Goal: Navigation & Orientation: Find specific page/section

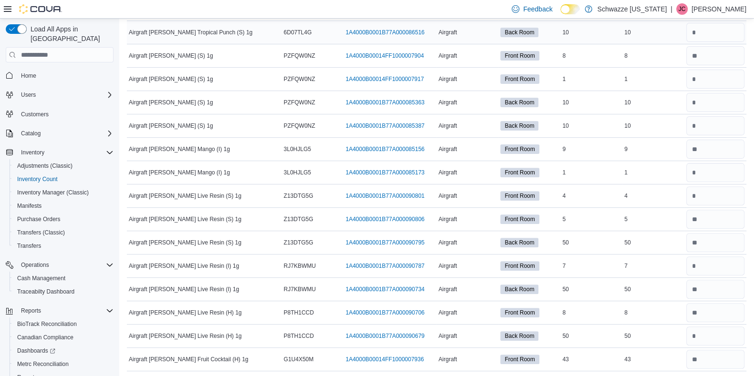
scroll to position [402, 0]
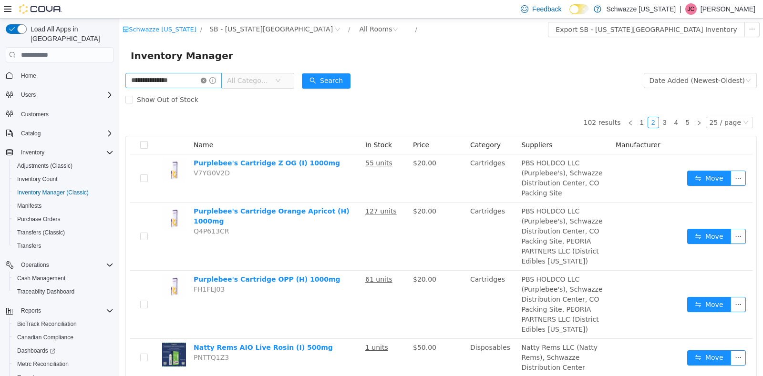
click at [207, 81] on icon "icon: close-circle" at bounding box center [204, 81] width 6 height 6
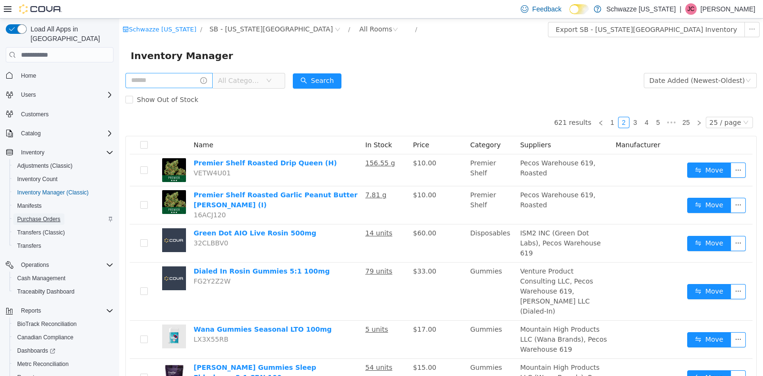
click at [41, 216] on span "Purchase Orders" at bounding box center [38, 220] width 43 height 8
